Goal: Use online tool/utility: Utilize a website feature to perform a specific function

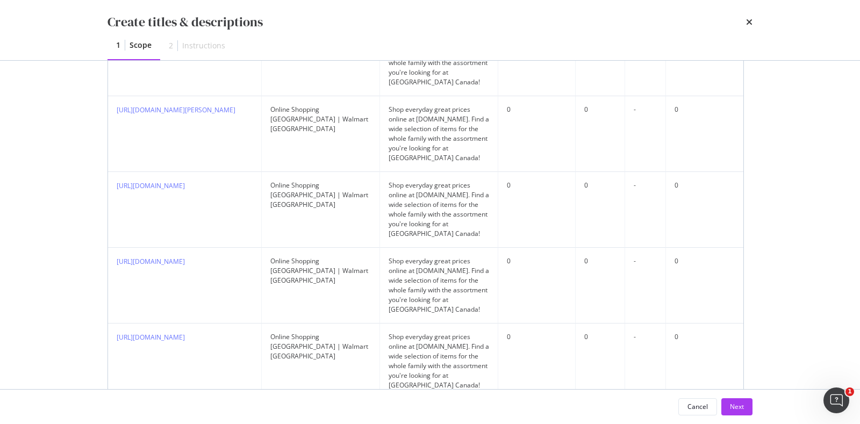
scroll to position [769, 0]
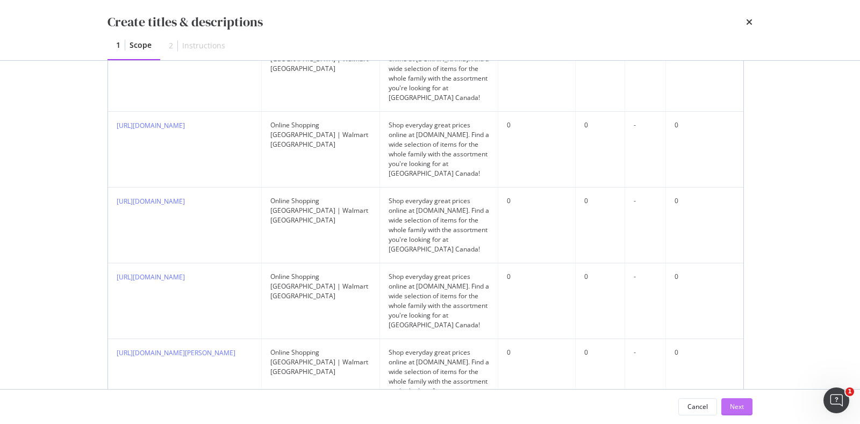
click at [727, 404] on button "Next" at bounding box center [736, 406] width 31 height 17
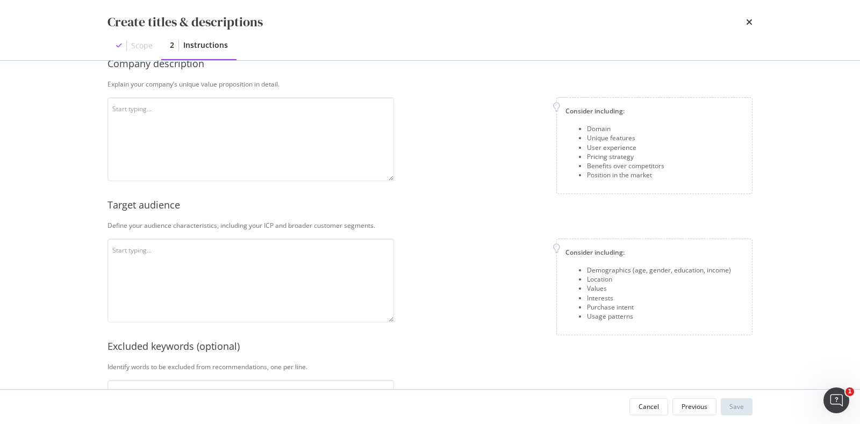
scroll to position [8, 0]
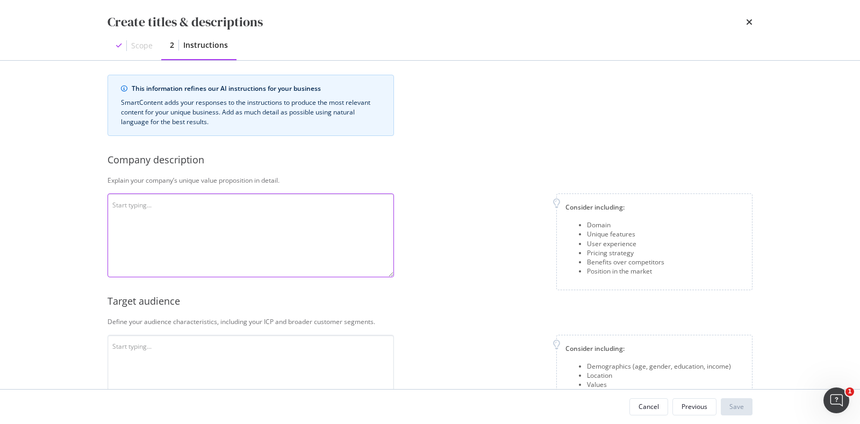
click at [261, 226] on textarea "modal" at bounding box center [250, 235] width 286 height 84
type textarea "W"
type textarea "w"
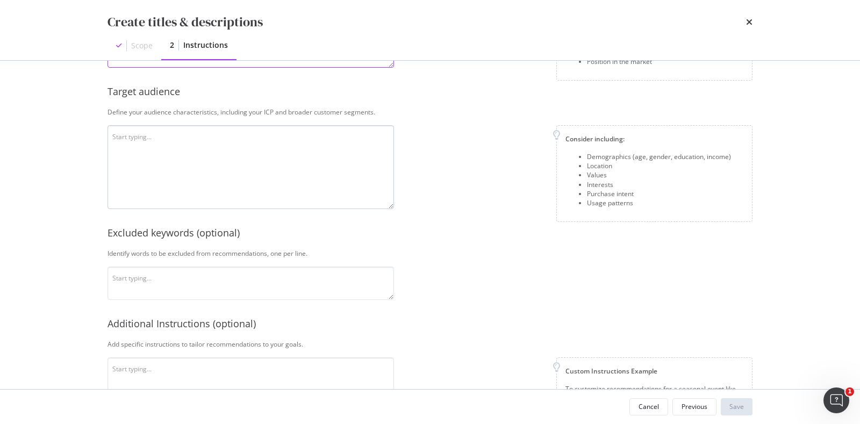
scroll to position [218, 0]
type textarea "[DOMAIN_NAME] price focused company with everyday low prices wide assortment ca…"
click at [198, 170] on textarea "modal" at bounding box center [250, 167] width 286 height 84
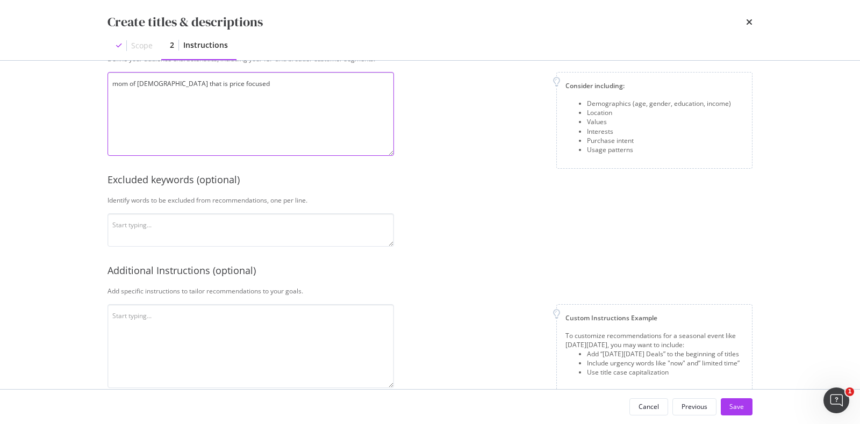
scroll to position [275, 0]
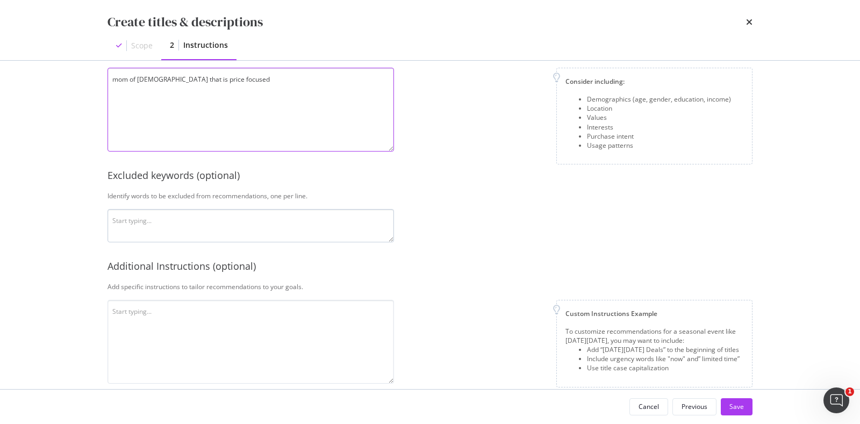
type textarea "mom of [DEMOGRAPHIC_DATA] that is price focused"
click at [192, 227] on textarea "modal" at bounding box center [250, 225] width 286 height 33
type textarea "cheap discount deal sale"
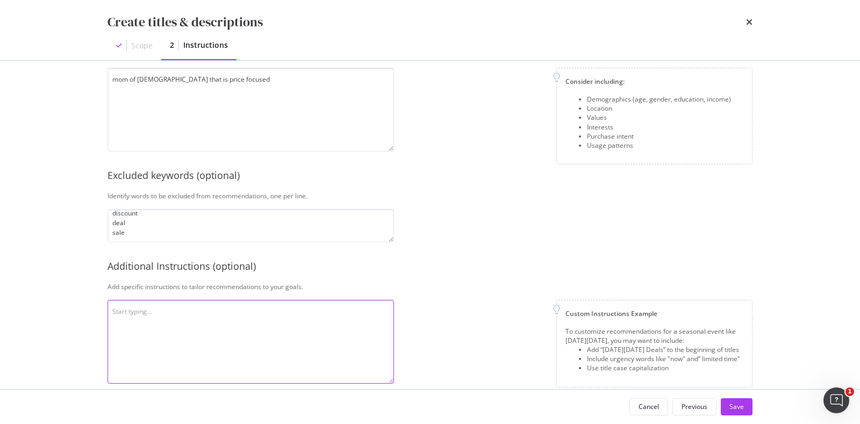
click at [188, 311] on textarea "modal" at bounding box center [250, 342] width 286 height 84
type textarea "i"
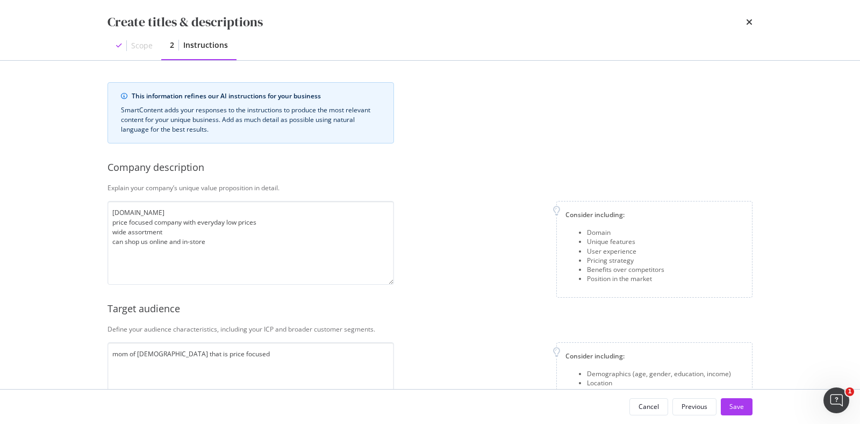
scroll to position [290, 0]
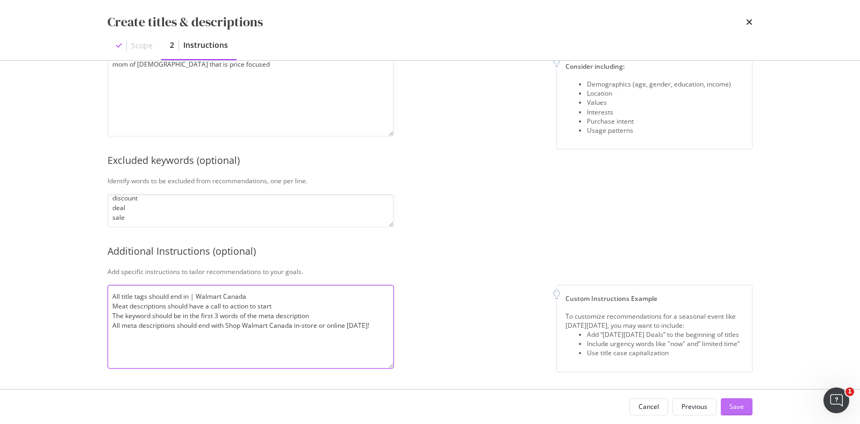
type textarea "All title tags should end in | Walmart Canada Meat descriptions should have a c…"
click at [737, 408] on div "Save" at bounding box center [736, 406] width 15 height 9
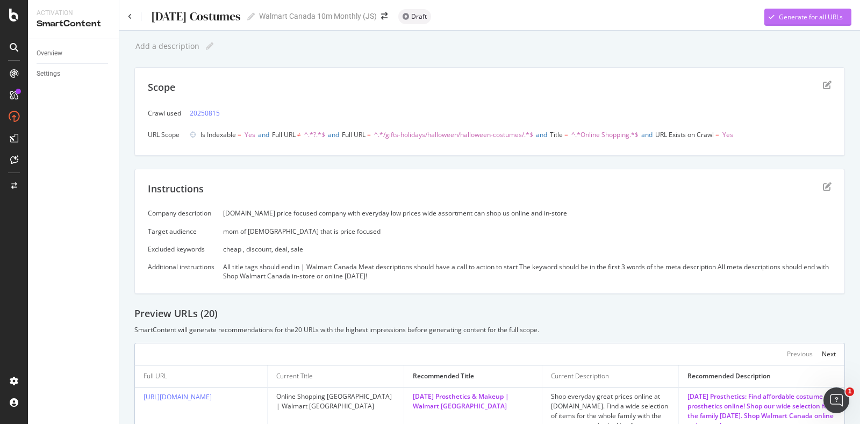
click at [767, 11] on div "Generate for all URLs" at bounding box center [803, 17] width 78 height 16
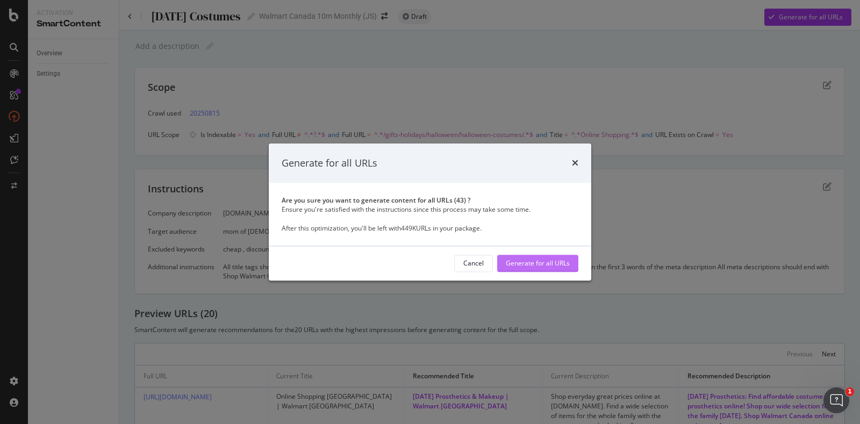
click at [545, 267] on div "Generate for all URLs" at bounding box center [538, 263] width 64 height 9
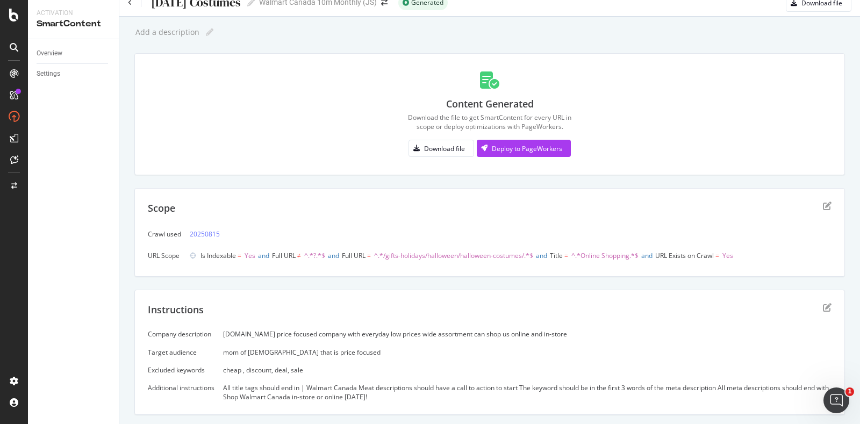
scroll to position [15, 0]
